Goal: Browse casually: Explore the website without a specific task or goal

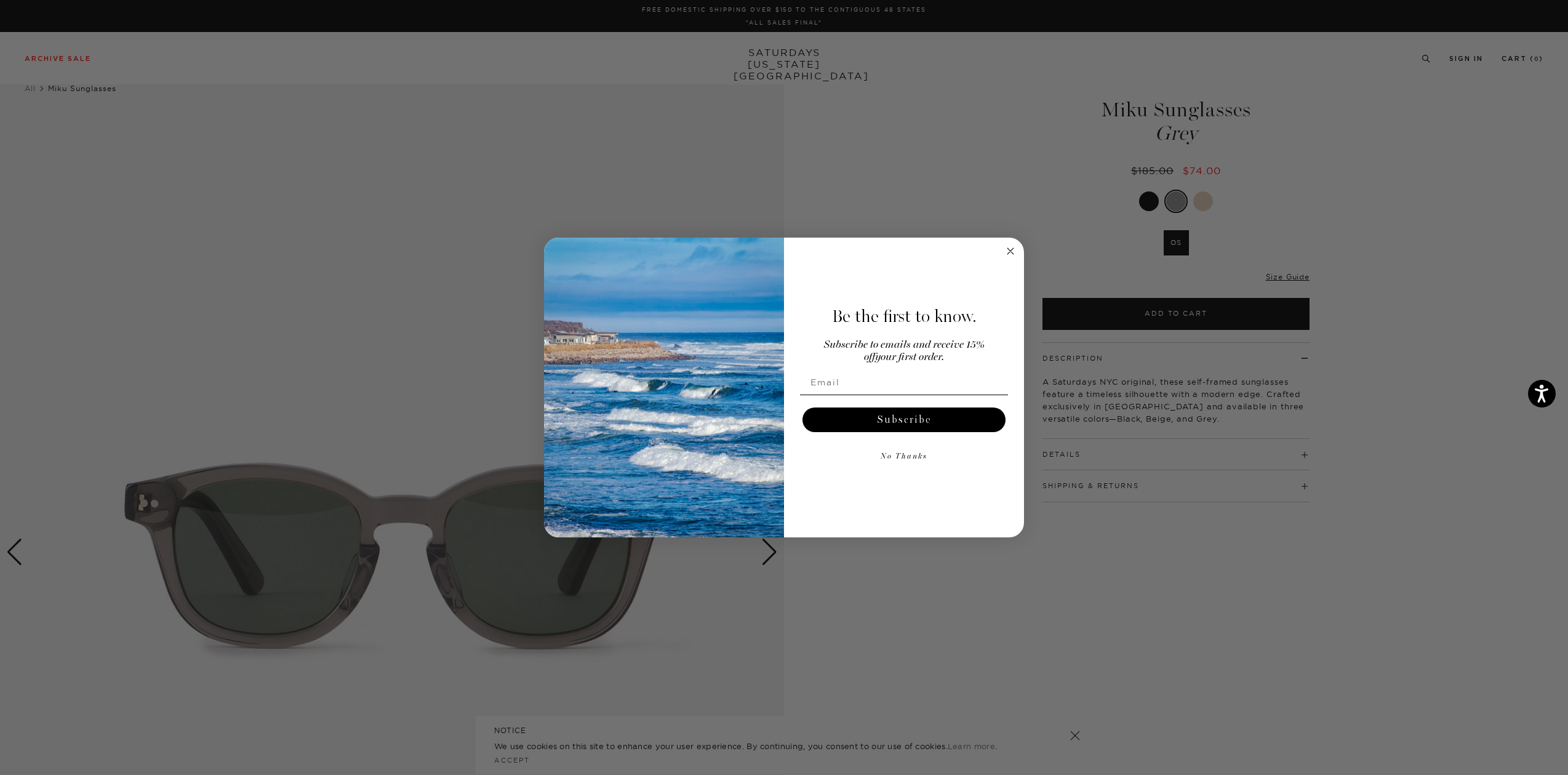
click at [1006, 253] on circle "Close dialog" at bounding box center [1010, 251] width 14 height 14
